Goal: Check status: Check status

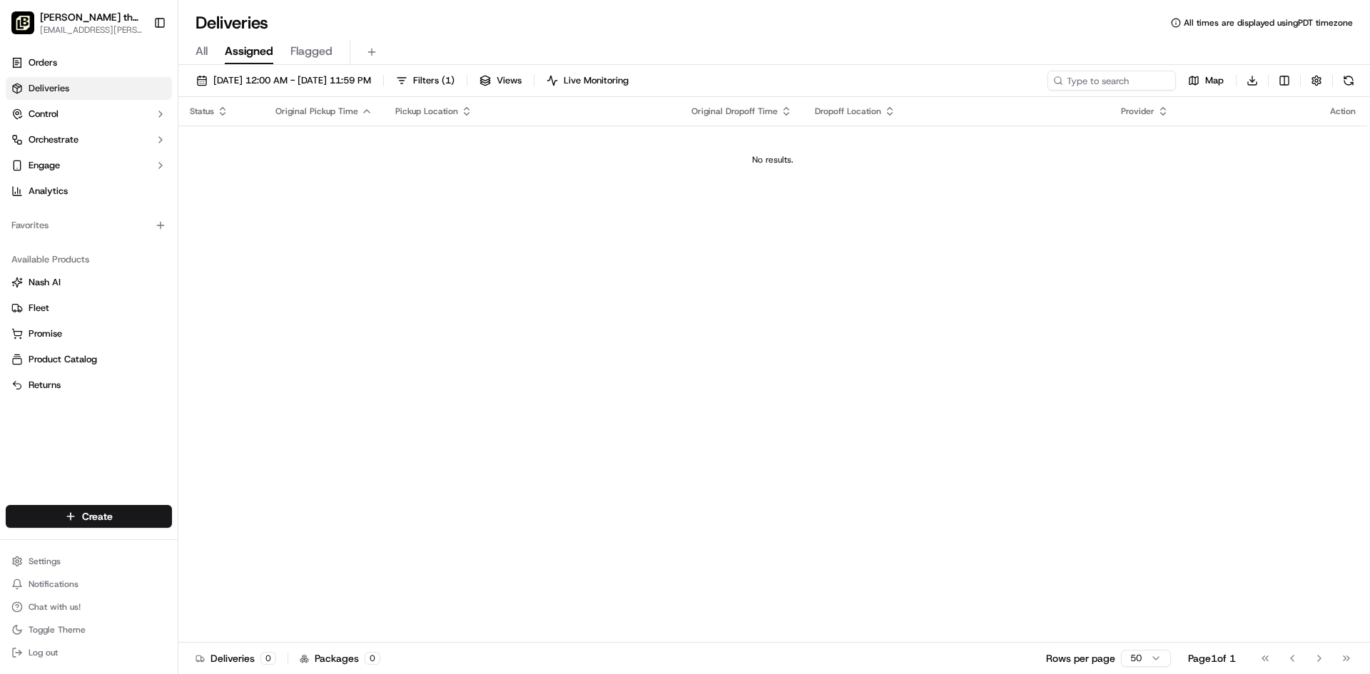
click at [77, 49] on div "Orders Deliveries Control Orchestrate Engage Analytics" at bounding box center [89, 127] width 178 height 163
click at [77, 54] on link "Orders" at bounding box center [89, 62] width 166 height 23
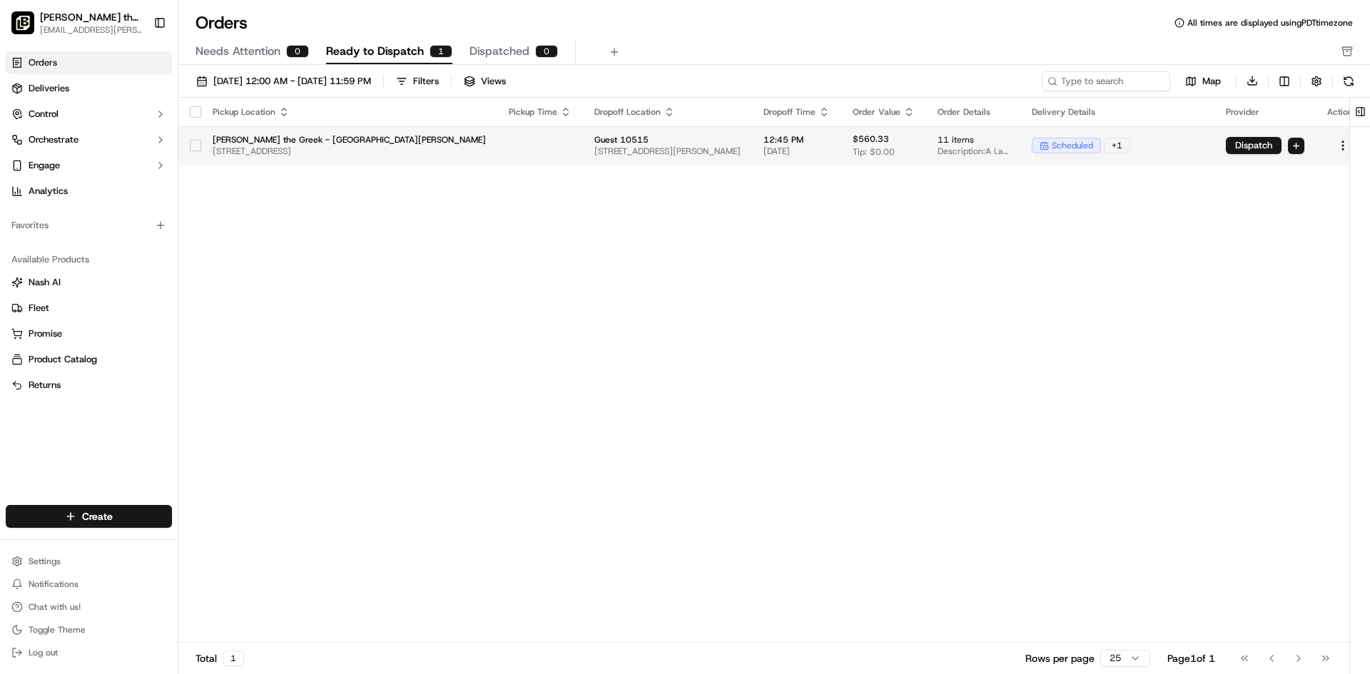
click at [497, 143] on td at bounding box center [540, 145] width 86 height 39
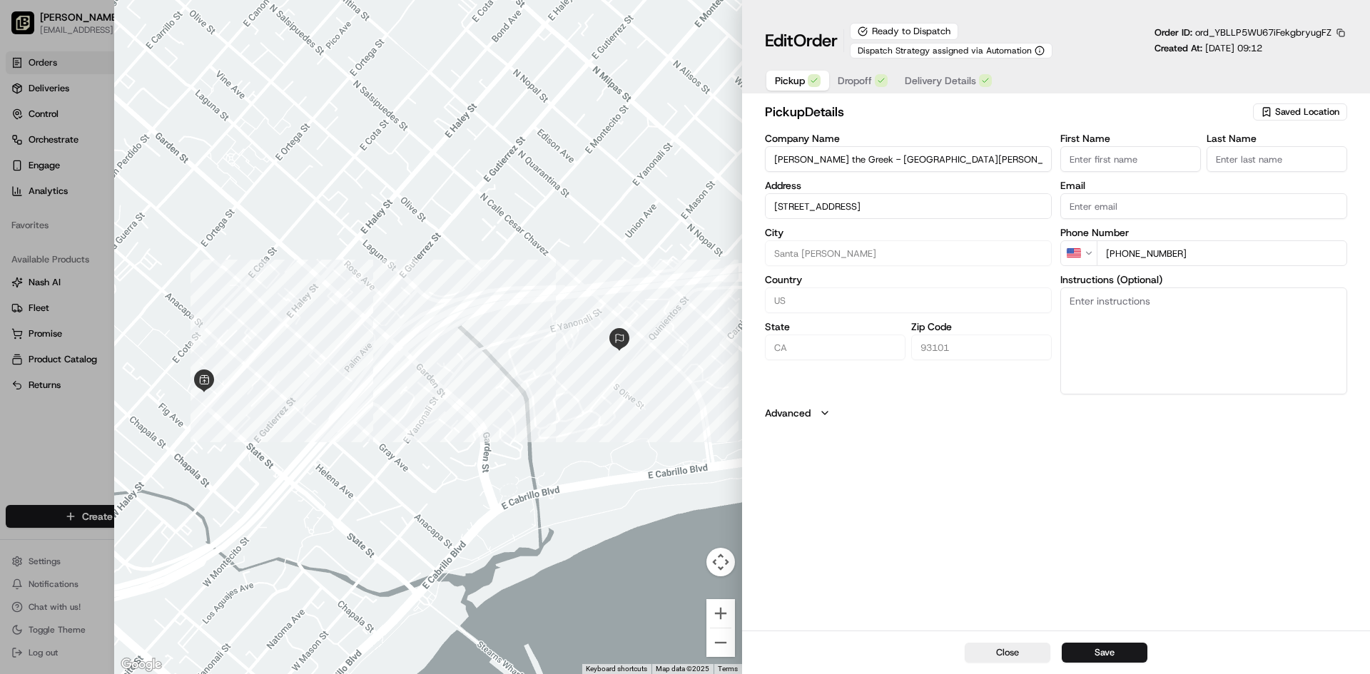
click at [549, 166] on div at bounding box center [428, 337] width 628 height 674
click at [1035, 649] on button "Close" at bounding box center [1008, 653] width 86 height 20
type input "+1"
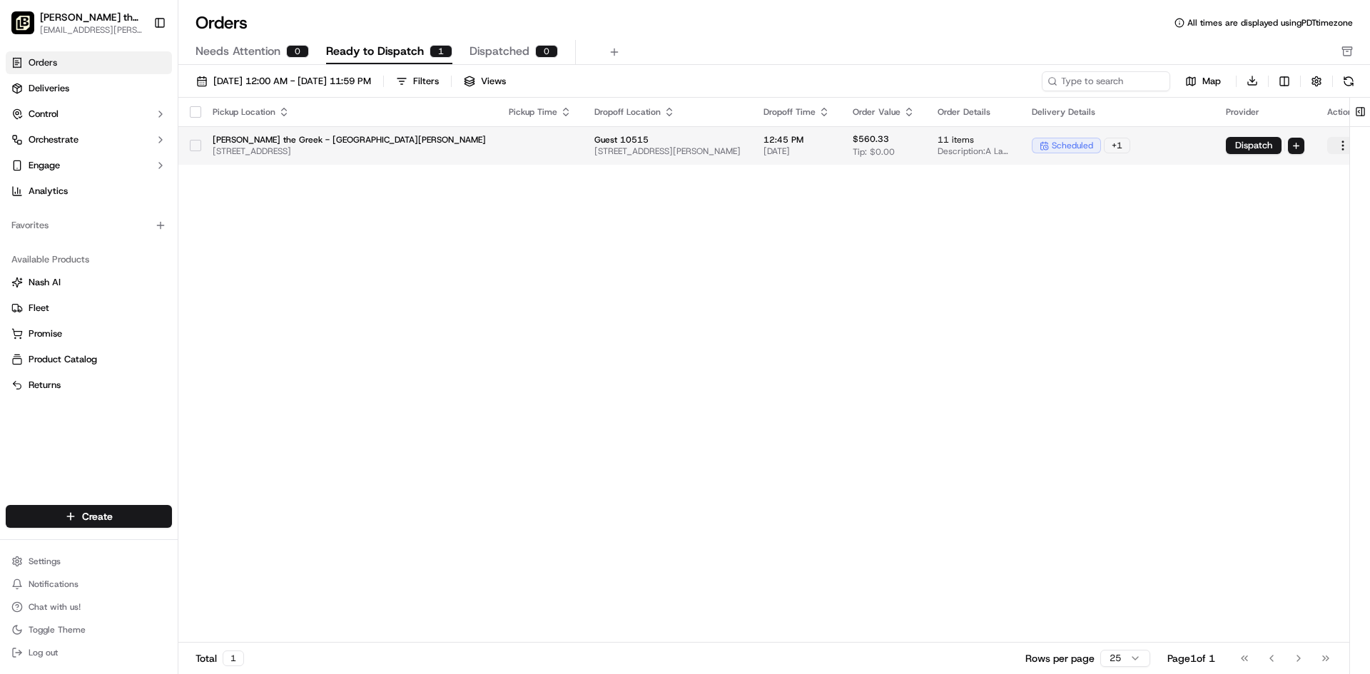
click at [1321, 148] on html "[PERSON_NAME] the Greek ([GEOGRAPHIC_DATA][PERSON_NAME]) [PERSON_NAME][EMAIL_AD…" at bounding box center [685, 337] width 1370 height 674
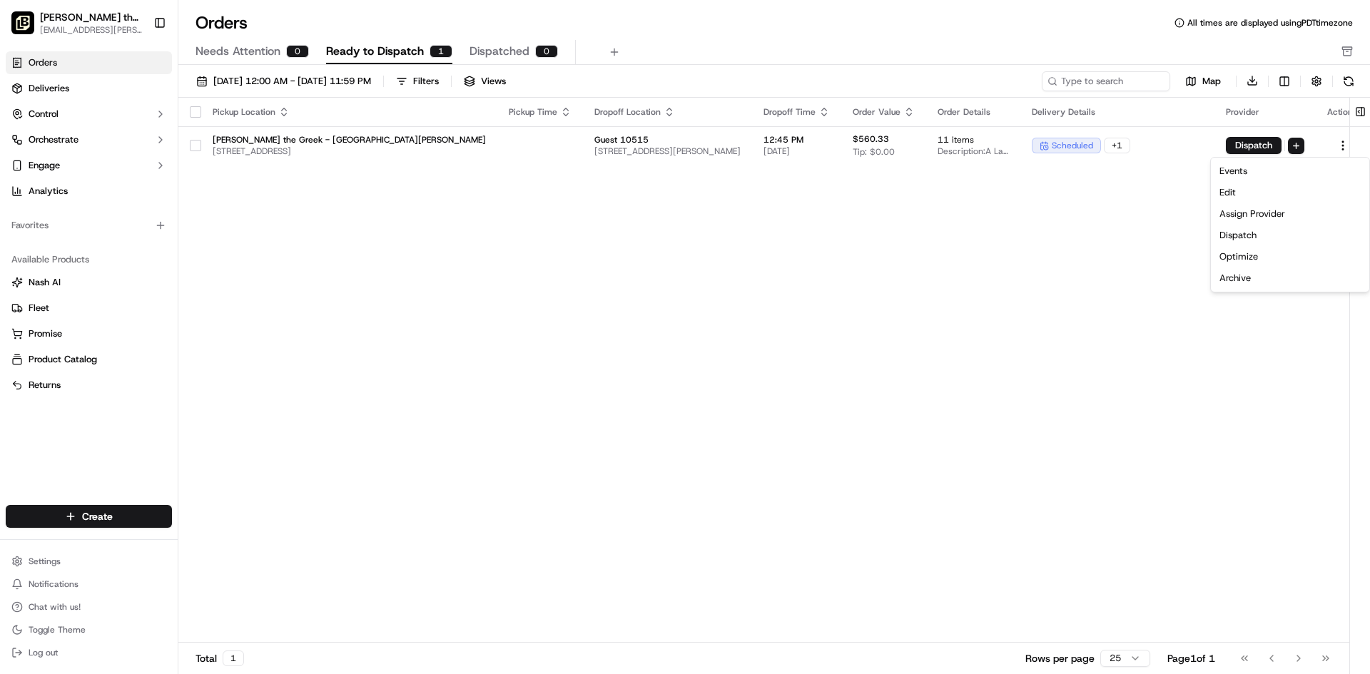
click at [1000, 315] on html "[PERSON_NAME] the Greek ([GEOGRAPHIC_DATA][PERSON_NAME]) [PERSON_NAME][EMAIL_AD…" at bounding box center [685, 337] width 1370 height 674
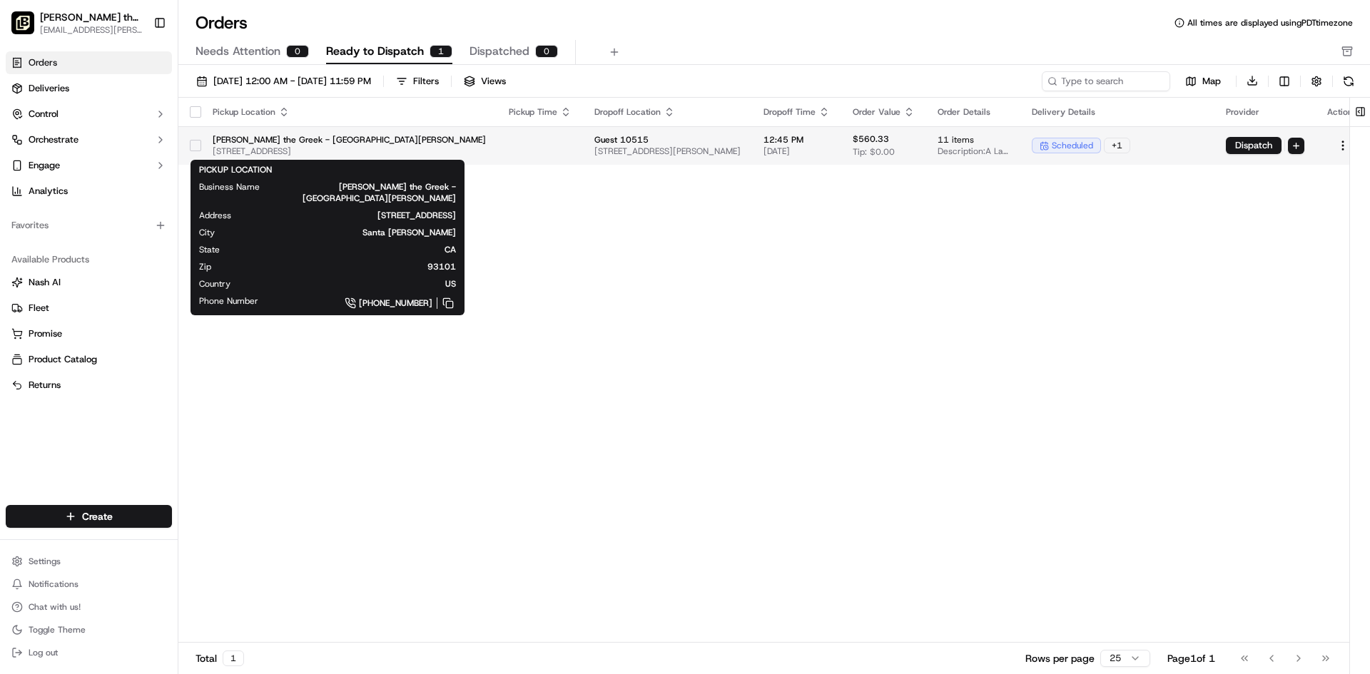
click at [265, 142] on span "[PERSON_NAME] the Greek - [GEOGRAPHIC_DATA][PERSON_NAME]" at bounding box center [349, 139] width 273 height 11
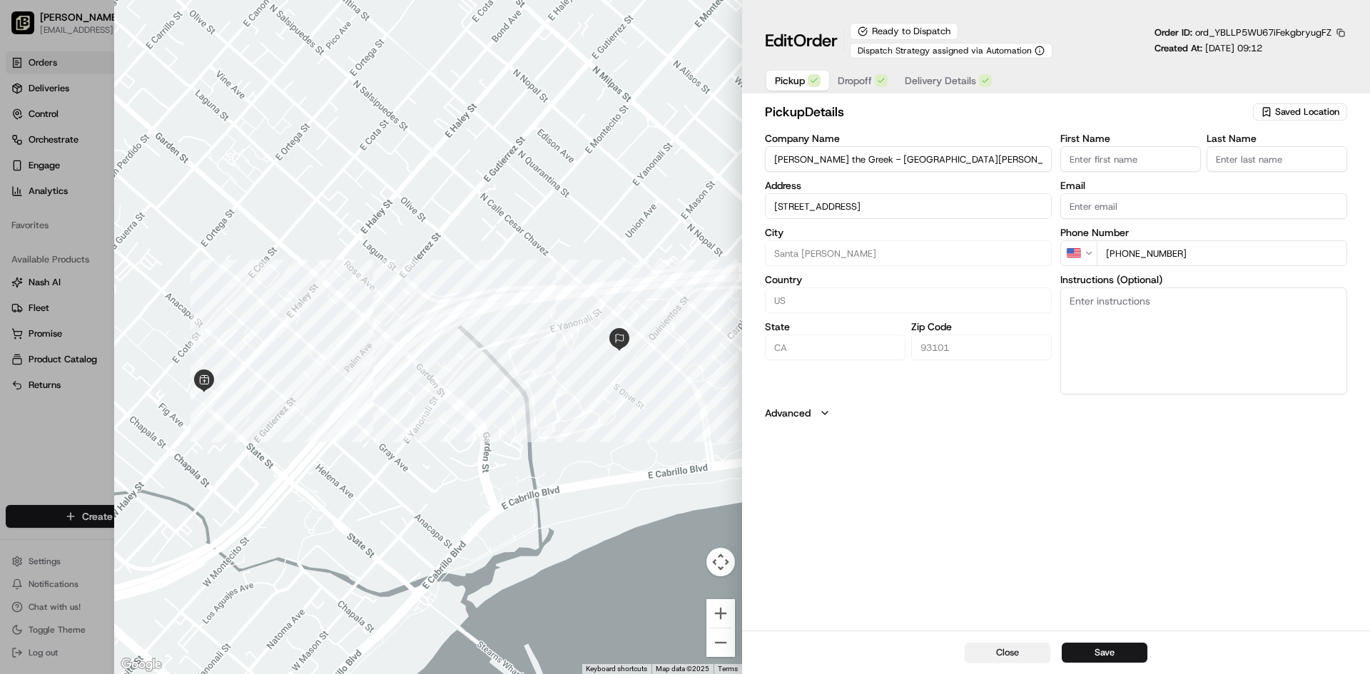
click at [1003, 643] on button "Close" at bounding box center [1008, 653] width 86 height 20
type input "+1"
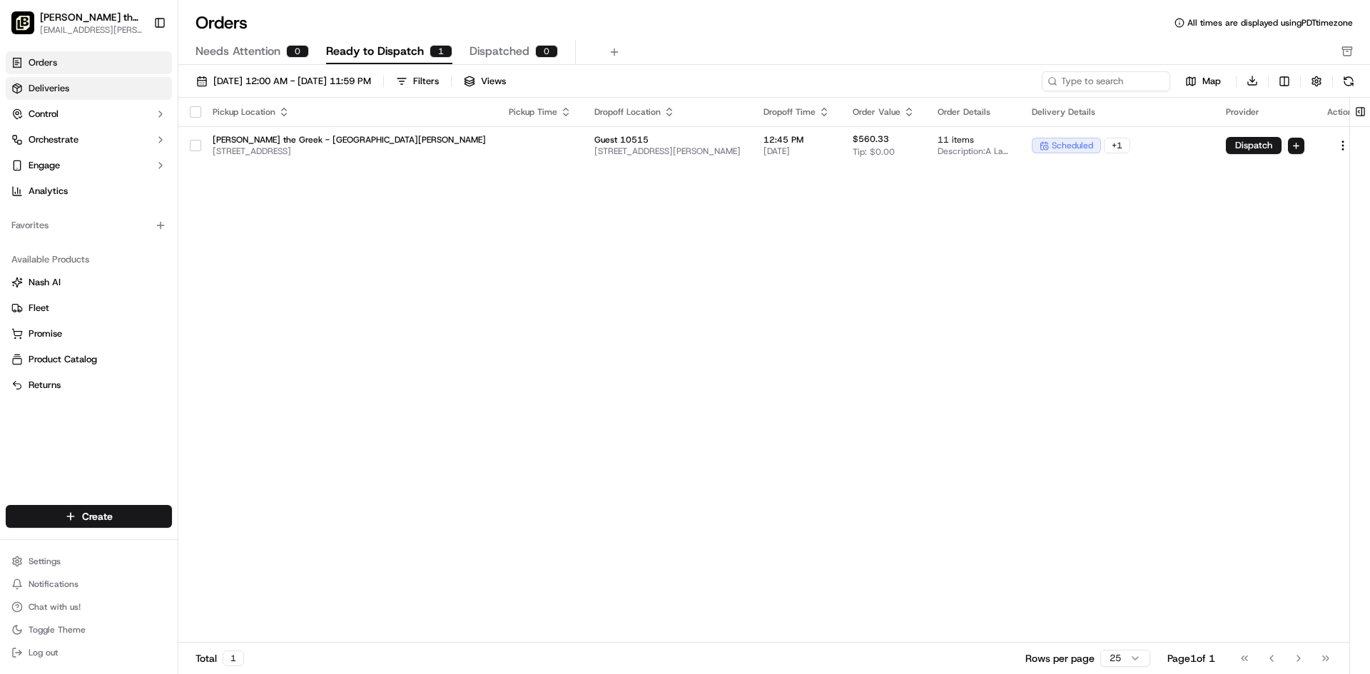
click at [76, 81] on link "Deliveries" at bounding box center [89, 88] width 166 height 23
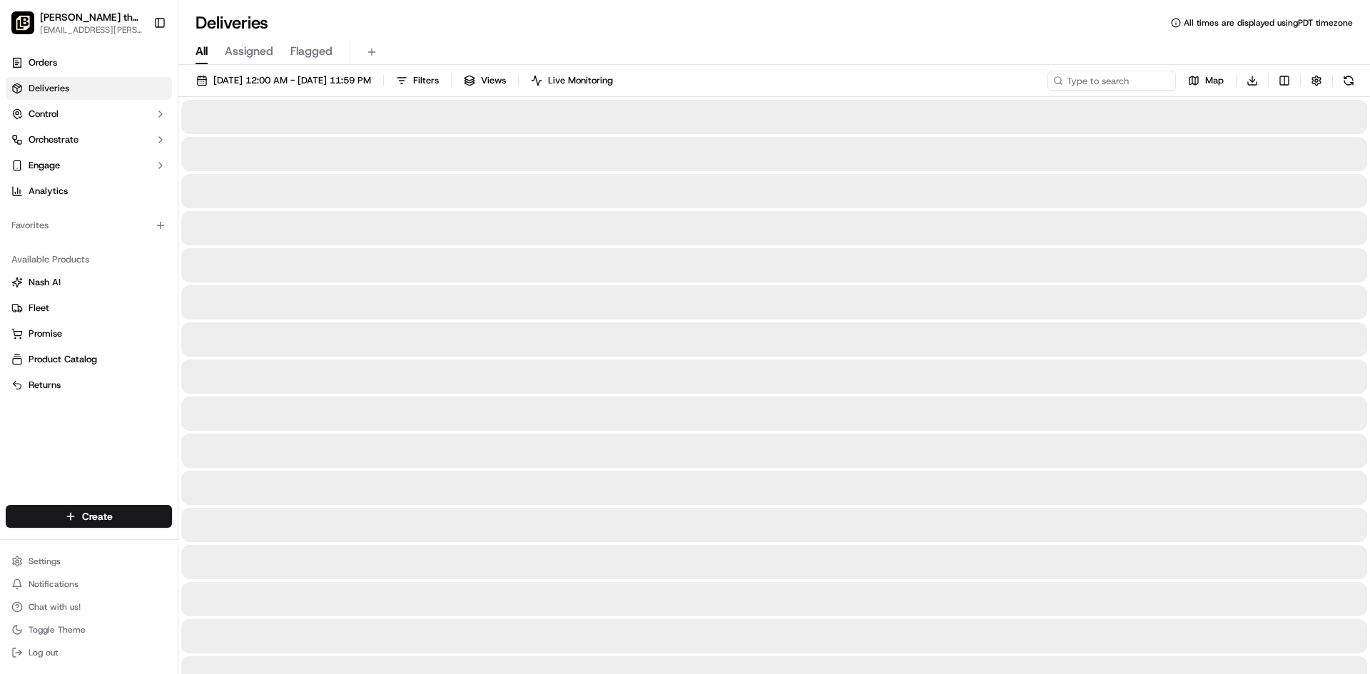
click at [201, 49] on span "All" at bounding box center [202, 51] width 12 height 17
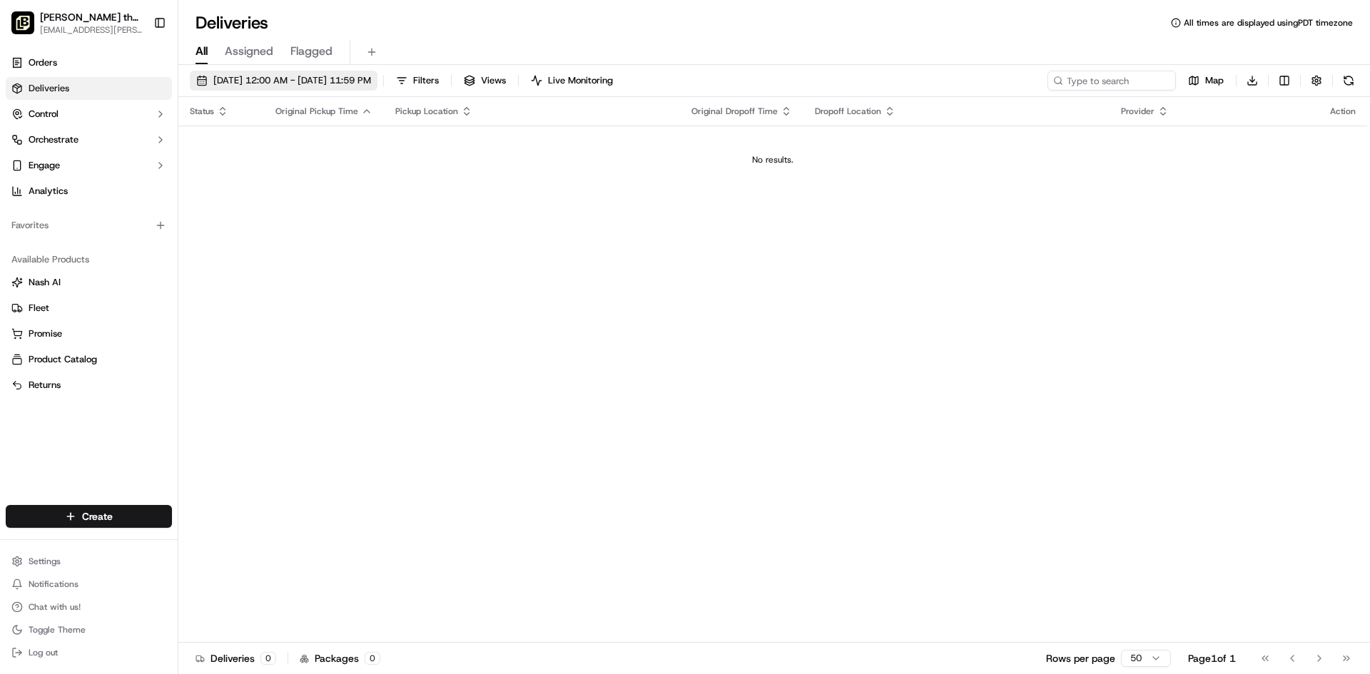
click at [330, 81] on span "[DATE] 12:00 AM - [DATE] 11:59 PM" at bounding box center [292, 80] width 158 height 13
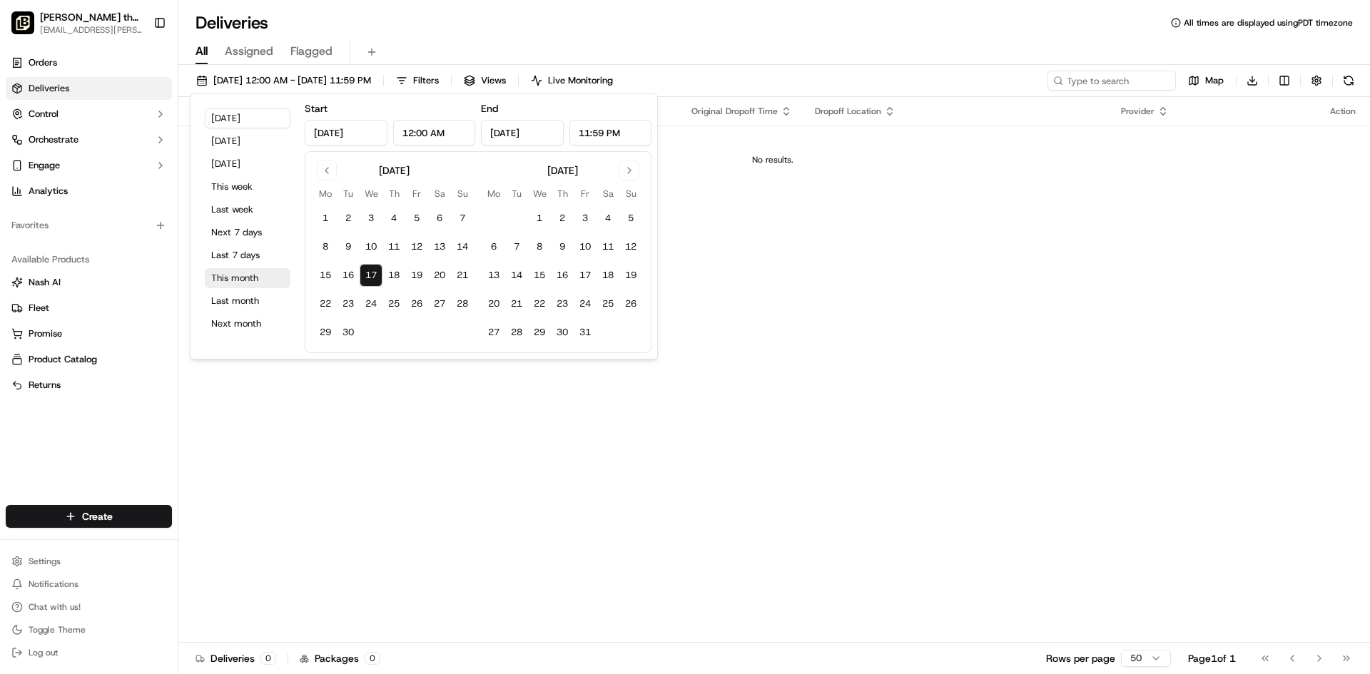
click at [235, 275] on button "This month" at bounding box center [248, 278] width 86 height 20
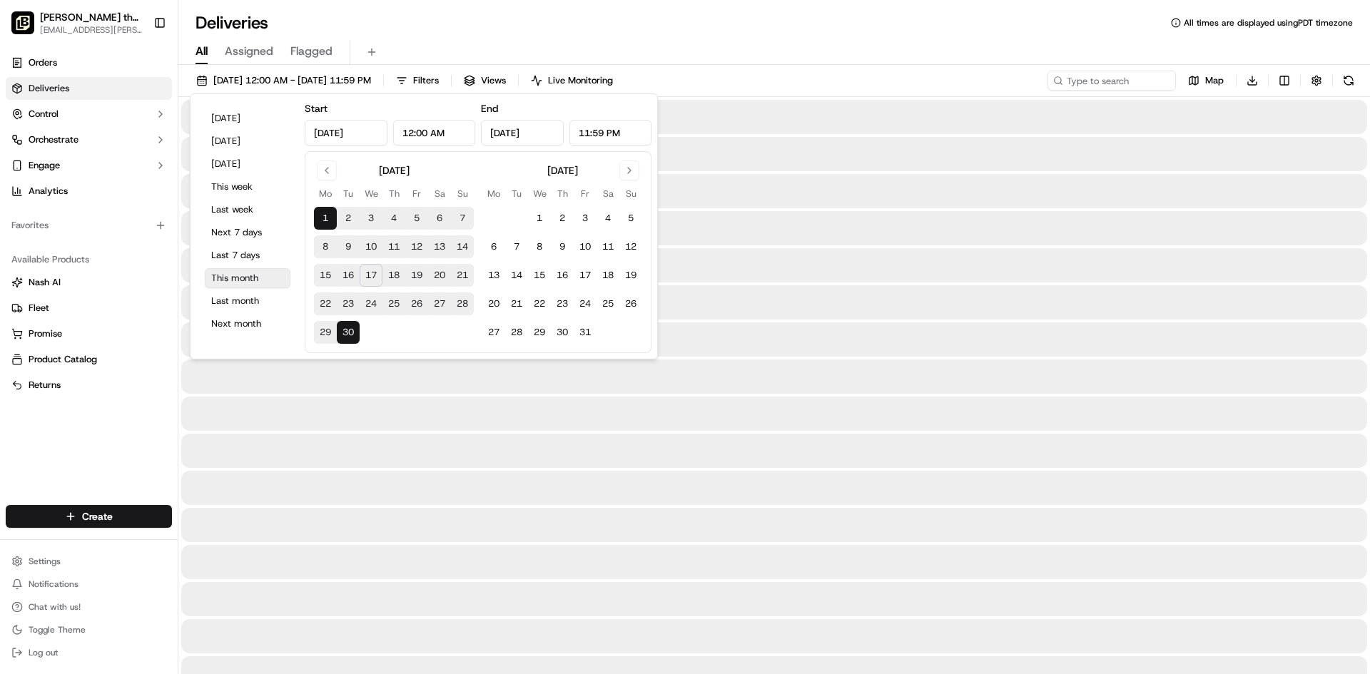
type input "[DATE]"
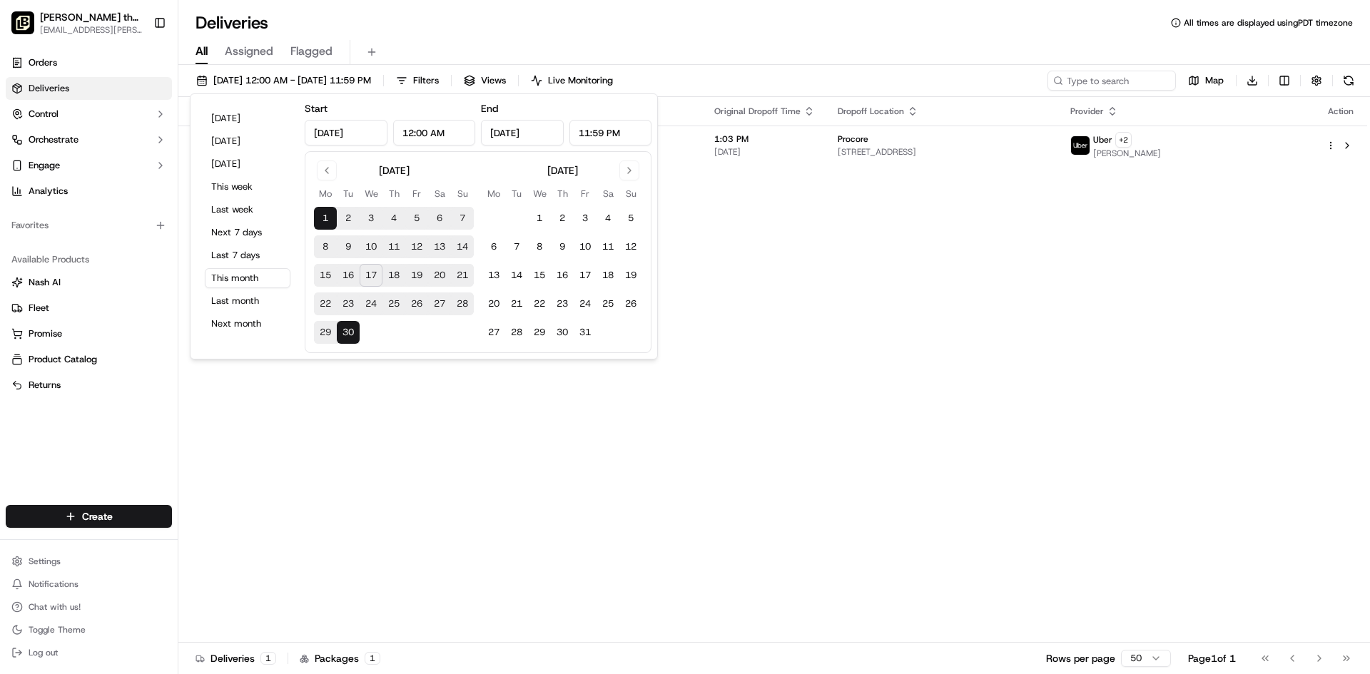
click at [777, 309] on div "Status Original Pickup Time Pickup Location Original Dropoff Time Dropoff Locat…" at bounding box center [772, 370] width 1189 height 546
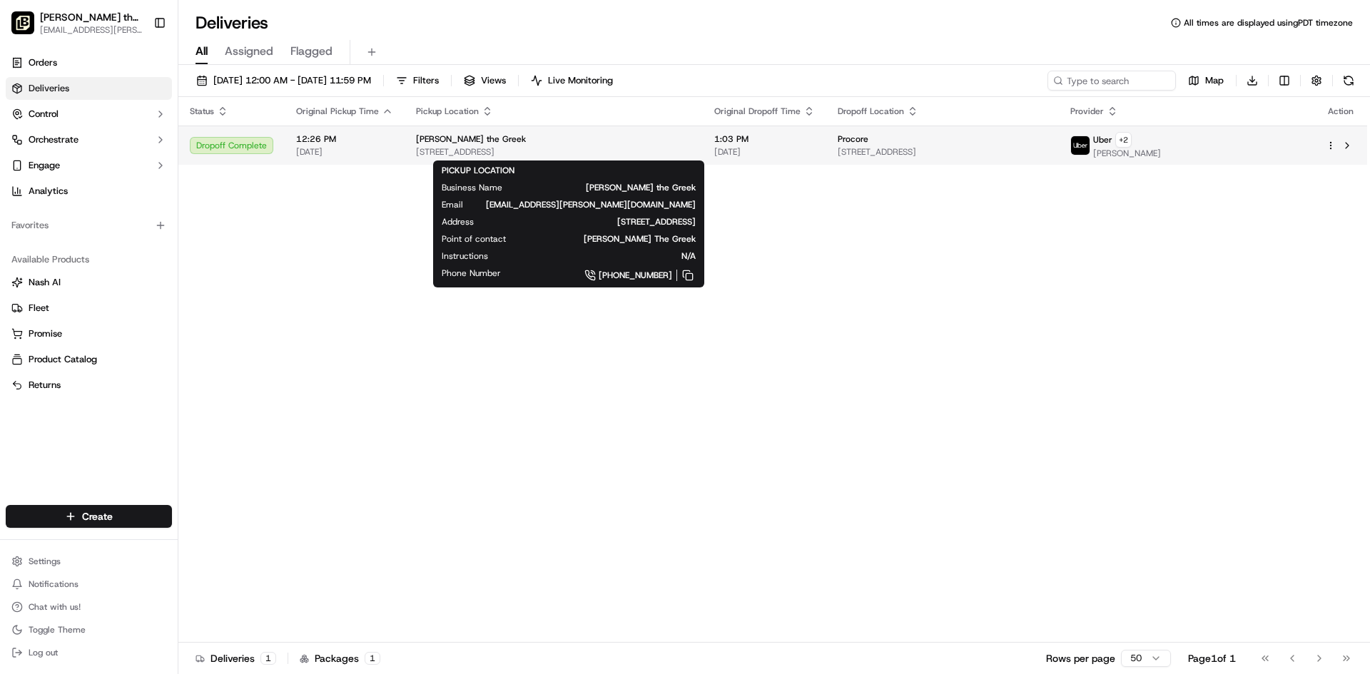
click at [646, 142] on div "[PERSON_NAME] the Greek" at bounding box center [553, 138] width 275 height 11
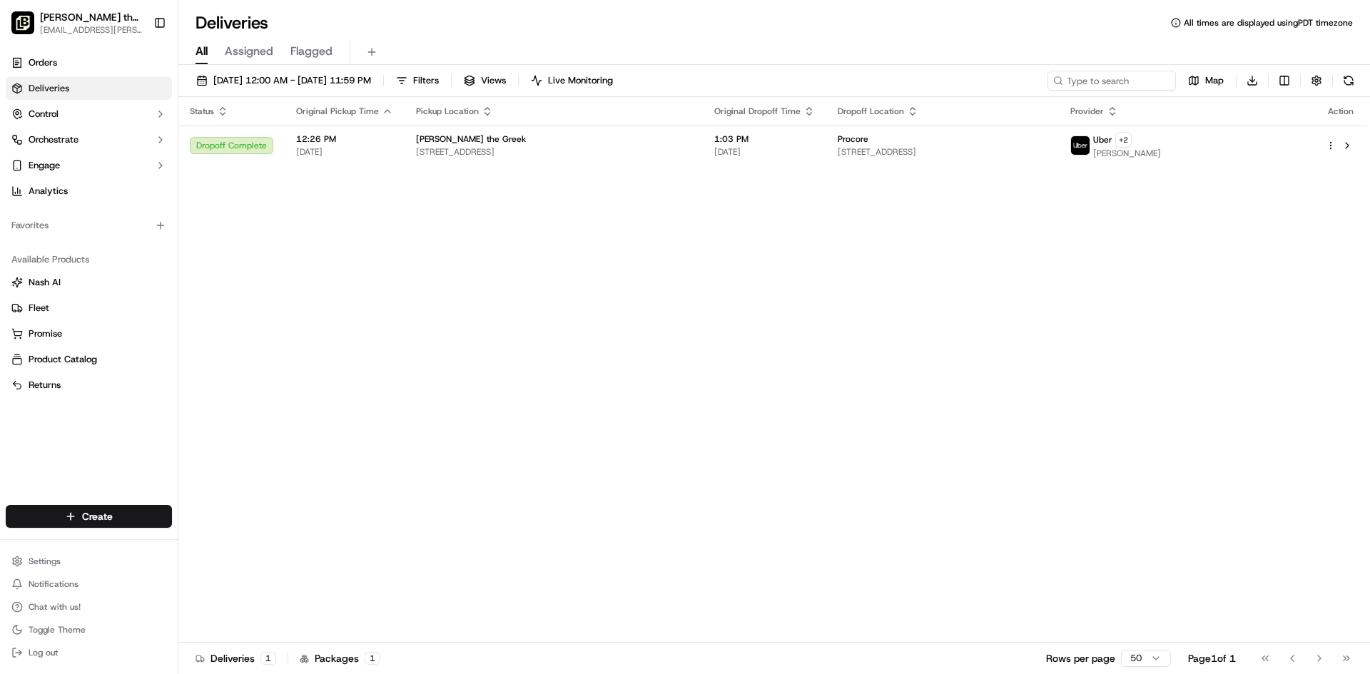
click at [245, 39] on div "All Assigned Flagged" at bounding box center [774, 49] width 1192 height 31
click at [44, 68] on span "Orders" at bounding box center [43, 62] width 29 height 13
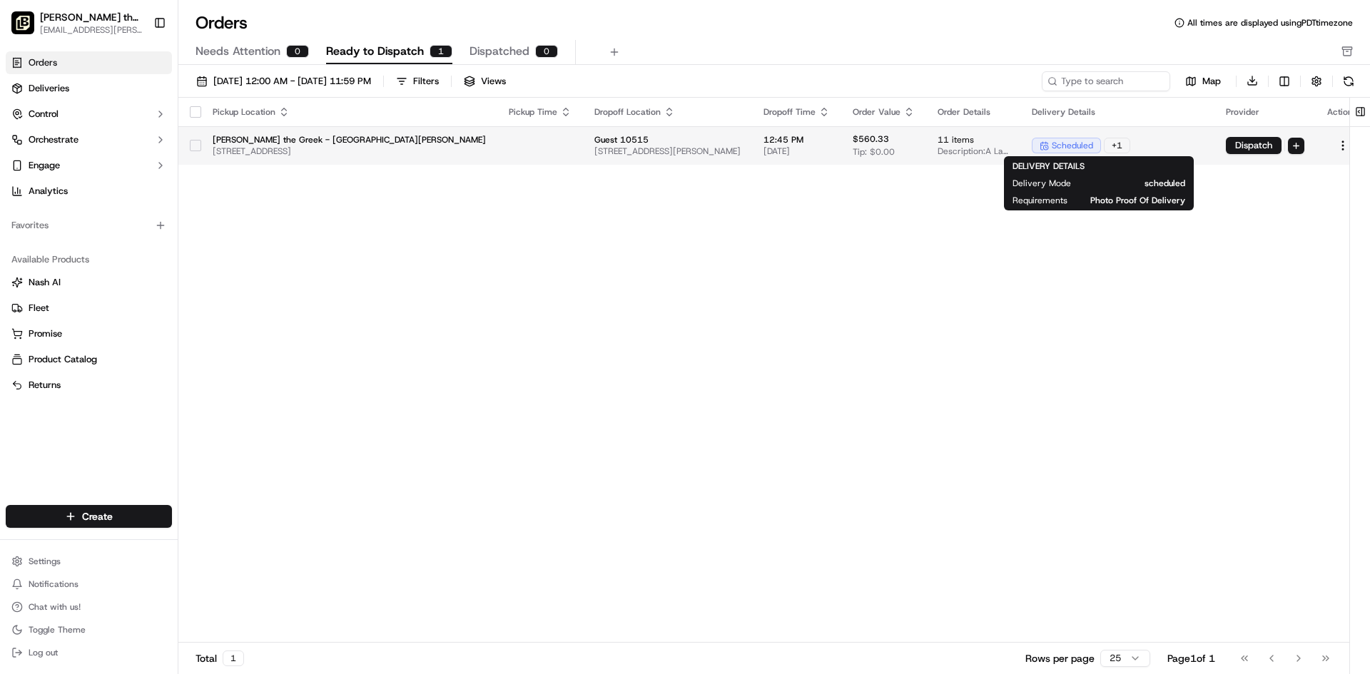
click at [1132, 146] on div "scheduled + 1" at bounding box center [1117, 146] width 171 height 16
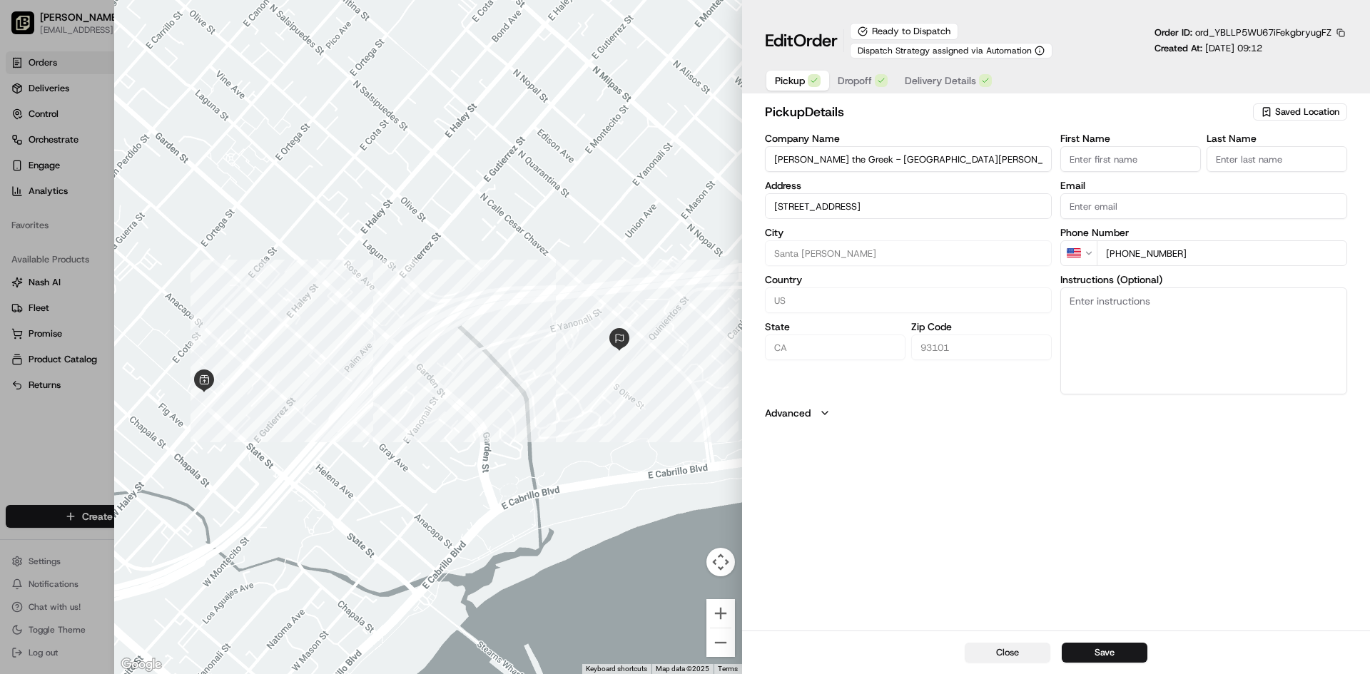
click at [1010, 646] on button "Close" at bounding box center [1008, 653] width 86 height 20
type input "+1"
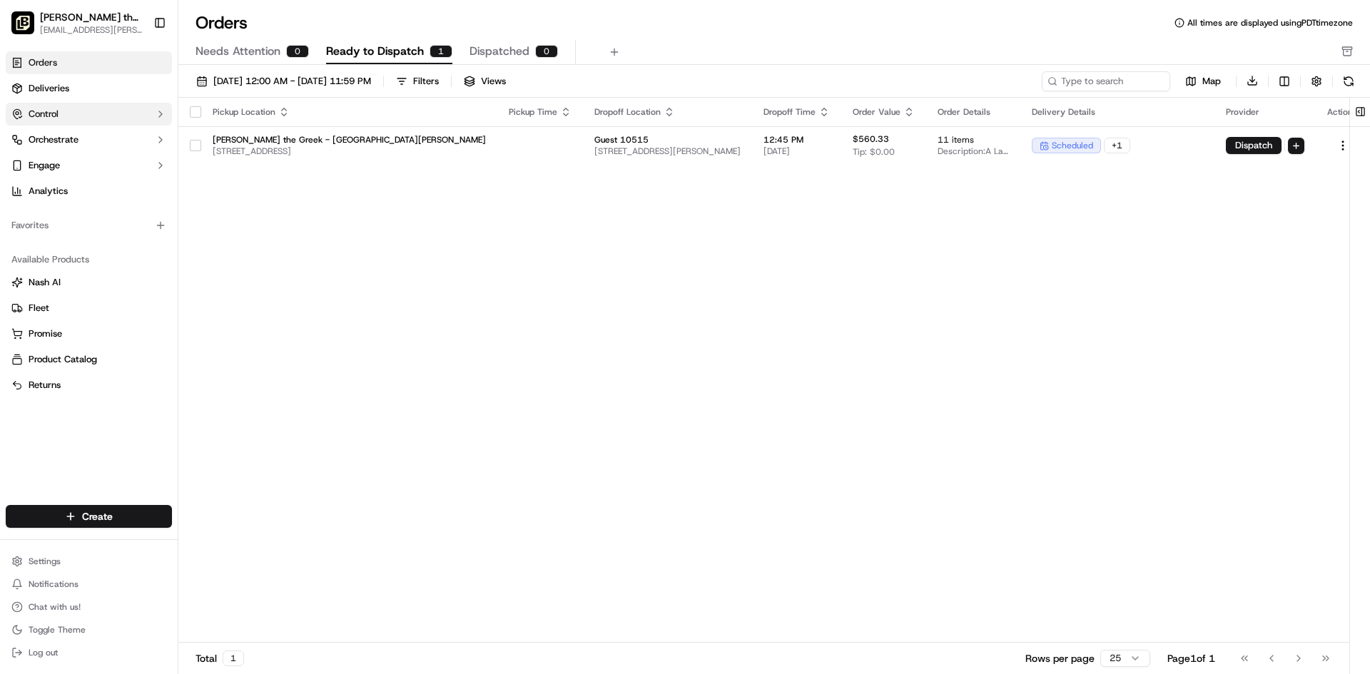
click at [78, 123] on button "Control" at bounding box center [89, 114] width 166 height 23
